Goal: Information Seeking & Learning: Learn about a topic

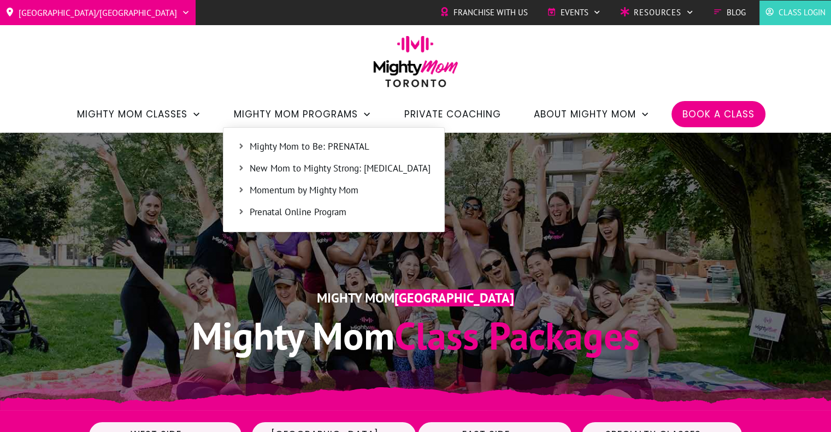
click at [321, 172] on span "New Mom to Mighty Strong: [MEDICAL_DATA]" at bounding box center [340, 169] width 181 height 14
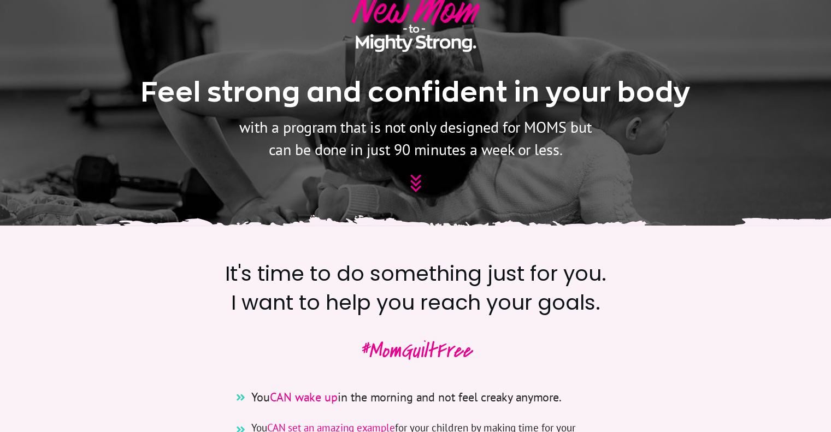
scroll to position [231, 0]
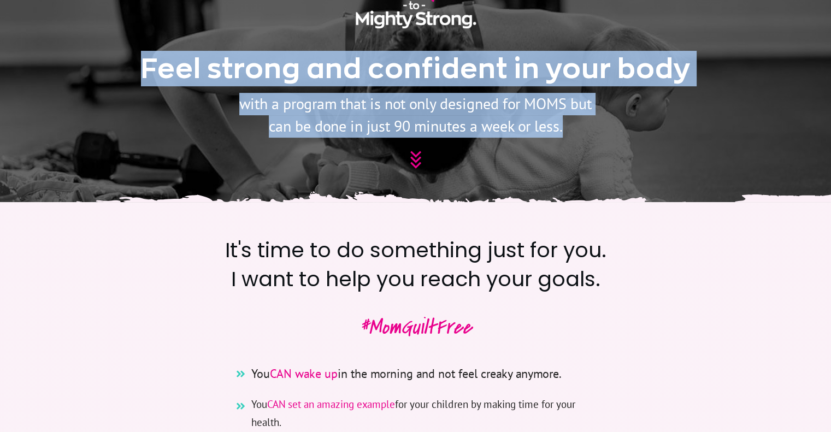
drag, startPoint x: 139, startPoint y: 65, endPoint x: 624, endPoint y: 126, distance: 488.0
click at [624, 126] on div "Feel strong and confident in your body with a program that is not only designed…" at bounding box center [416, 52] width 590 height 268
copy div "Feel strong and confident in your body with a program that is not only designed…"
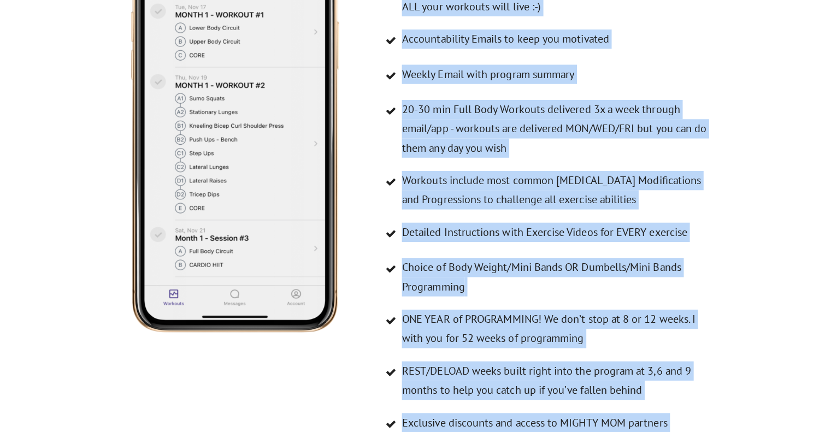
scroll to position [5182, 0]
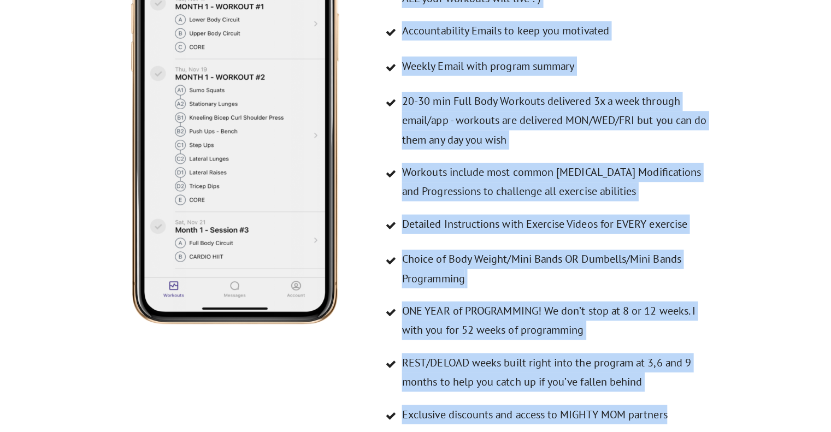
drag, startPoint x: 400, startPoint y: 69, endPoint x: 674, endPoint y: 362, distance: 400.6
click at [674, 362] on ul "Private Client Profile in TRUECOACH App/software - this is where ALL your worko…" at bounding box center [544, 206] width 332 height 467
copy ul "Private Client Profile in TRUECOACH App/software - this is where ALL your worko…"
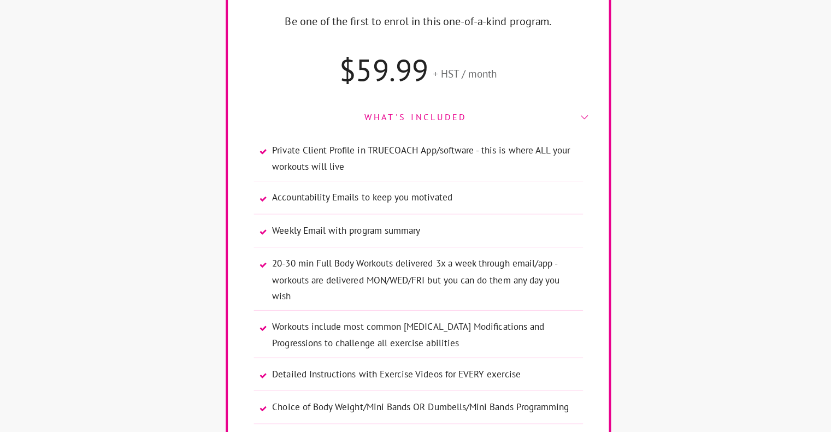
scroll to position [7233, 0]
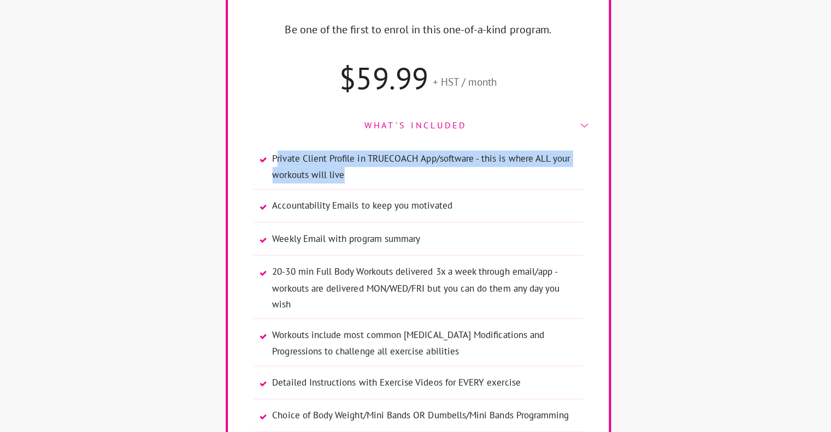
drag, startPoint x: 273, startPoint y: 61, endPoint x: 355, endPoint y: 91, distance: 87.3
click at [355, 149] on li "Private Client Profile in TRUECOACH App/software - this is where ALL your worko…" at bounding box center [415, 168] width 327 height 39
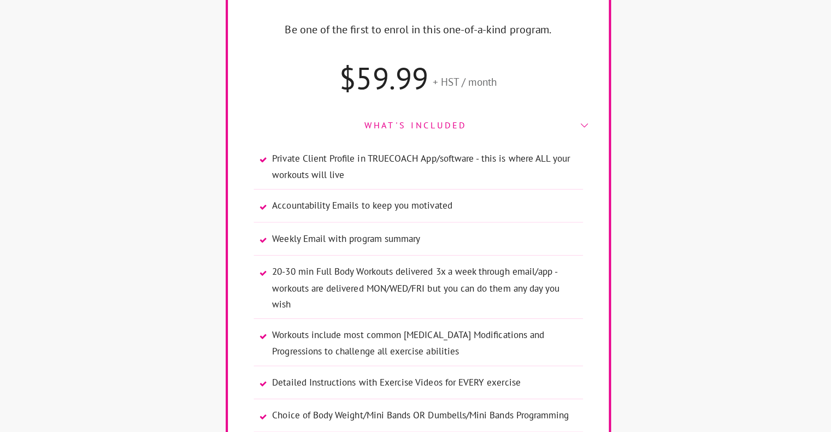
click at [314, 12] on div "Mighty Mom Program Be one of the first to enrol in this one-of-a-kind program. …" at bounding box center [416, 288] width 350 height 645
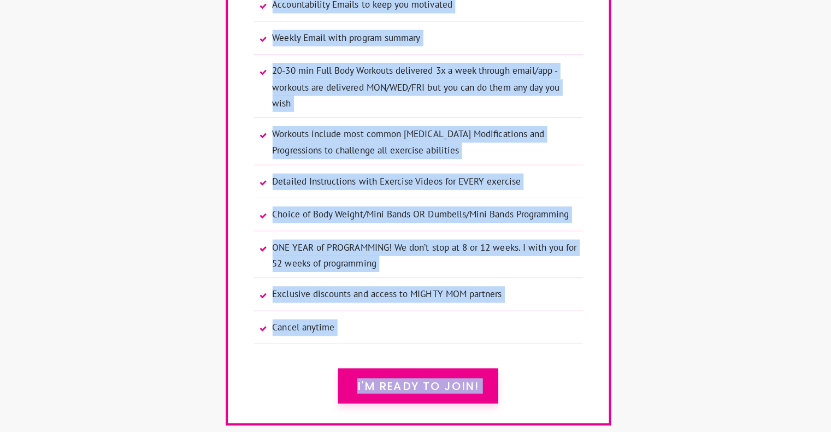
scroll to position [7448, 0]
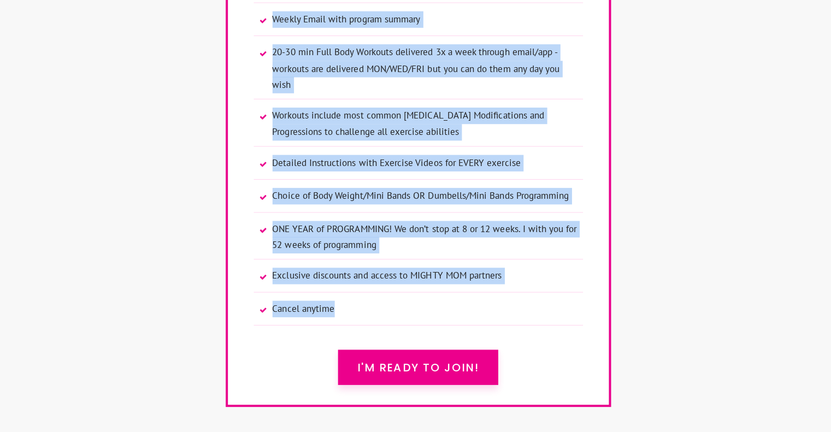
drag, startPoint x: 362, startPoint y: 30, endPoint x: 501, endPoint y: 216, distance: 232.8
click at [501, 216] on div "What's included Private Client Profile in TRUECOACH App/software - this is wher…" at bounding box center [416, 120] width 349 height 450
copy div "What's included Private Client Profile in TRUECOACH App/software - this is wher…"
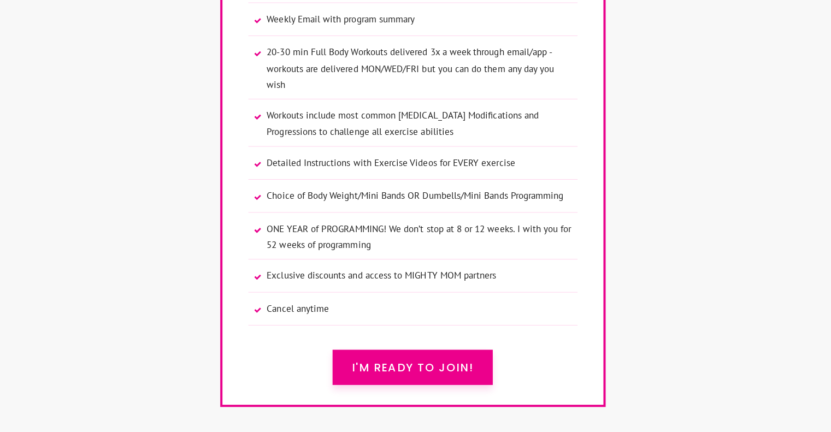
drag, startPoint x: 704, startPoint y: 195, endPoint x: 833, endPoint y: 291, distance: 160.9
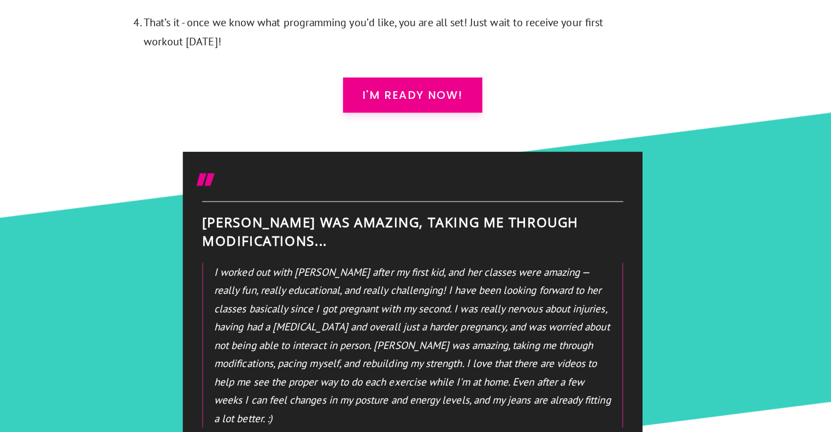
scroll to position [7701, 0]
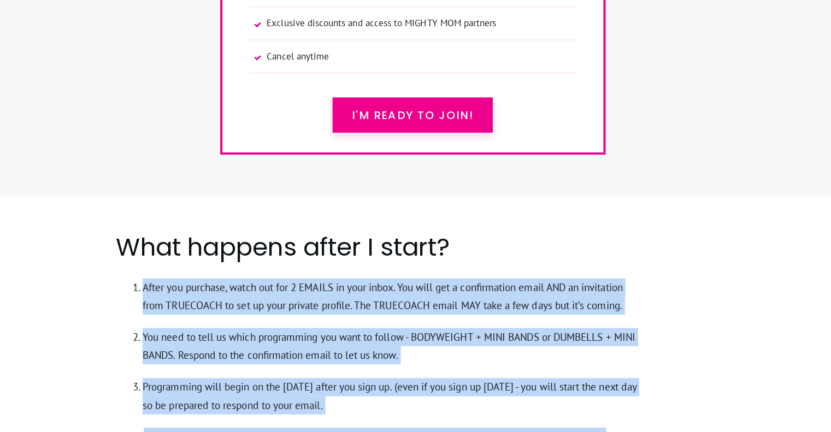
drag, startPoint x: 148, startPoint y: 193, endPoint x: 305, endPoint y: 409, distance: 267.5
click at [305, 409] on div "What happens after I start? After you purchase, watch out for 2 EMAILS in your …" at bounding box center [416, 375] width 590 height 297
drag, startPoint x: 122, startPoint y: 148, endPoint x: 313, endPoint y: 352, distance: 279.6
click at [313, 352] on div "What happens after I start? After you purchase, watch out for 2 EMAILS in your …" at bounding box center [416, 375] width 590 height 297
copy div "What happens after I start? After you purchase, watch out for 2 EMAILS in your …"
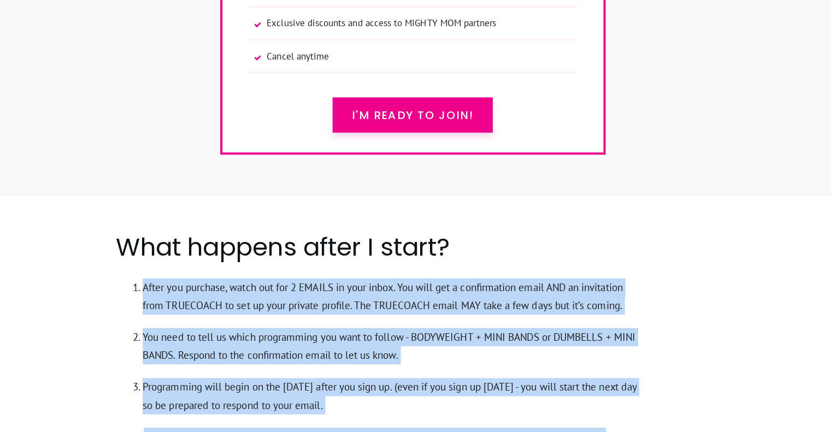
click at [352, 277] on li "After you purchase, watch out for 2 EMAILS in your inbox. You will get a confir…" at bounding box center [397, 302] width 498 height 50
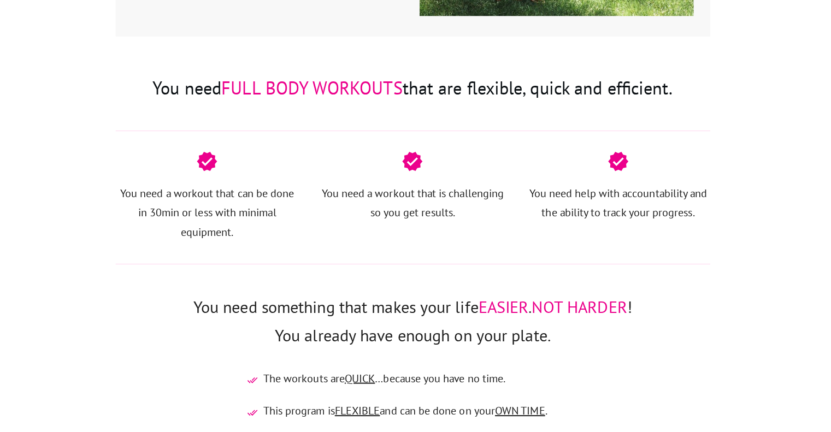
scroll to position [1865, 0]
